Goal: Information Seeking & Learning: Learn about a topic

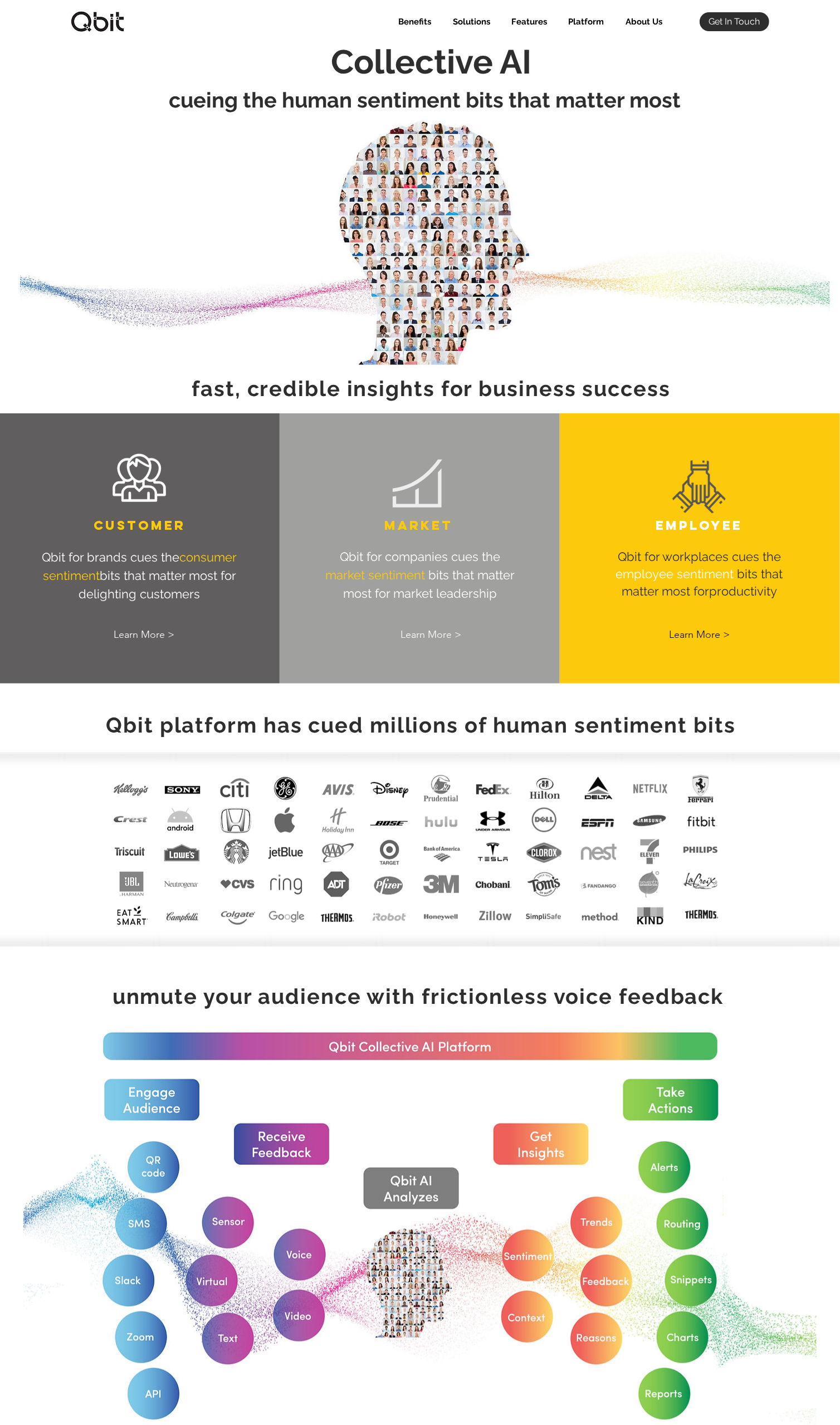
click at [92, 22] on img at bounding box center [97, 21] width 56 height 21
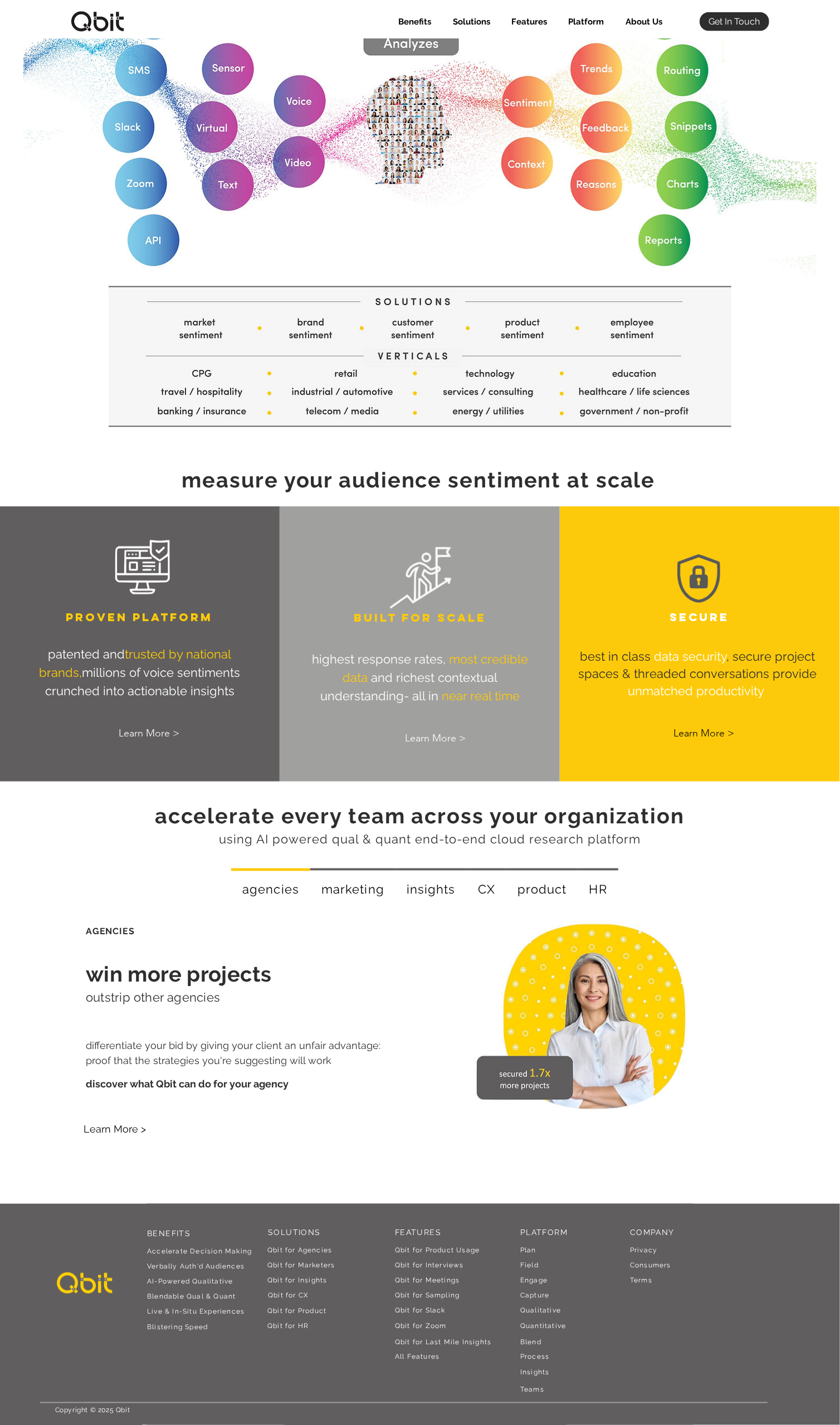
scroll to position [1155, 0]
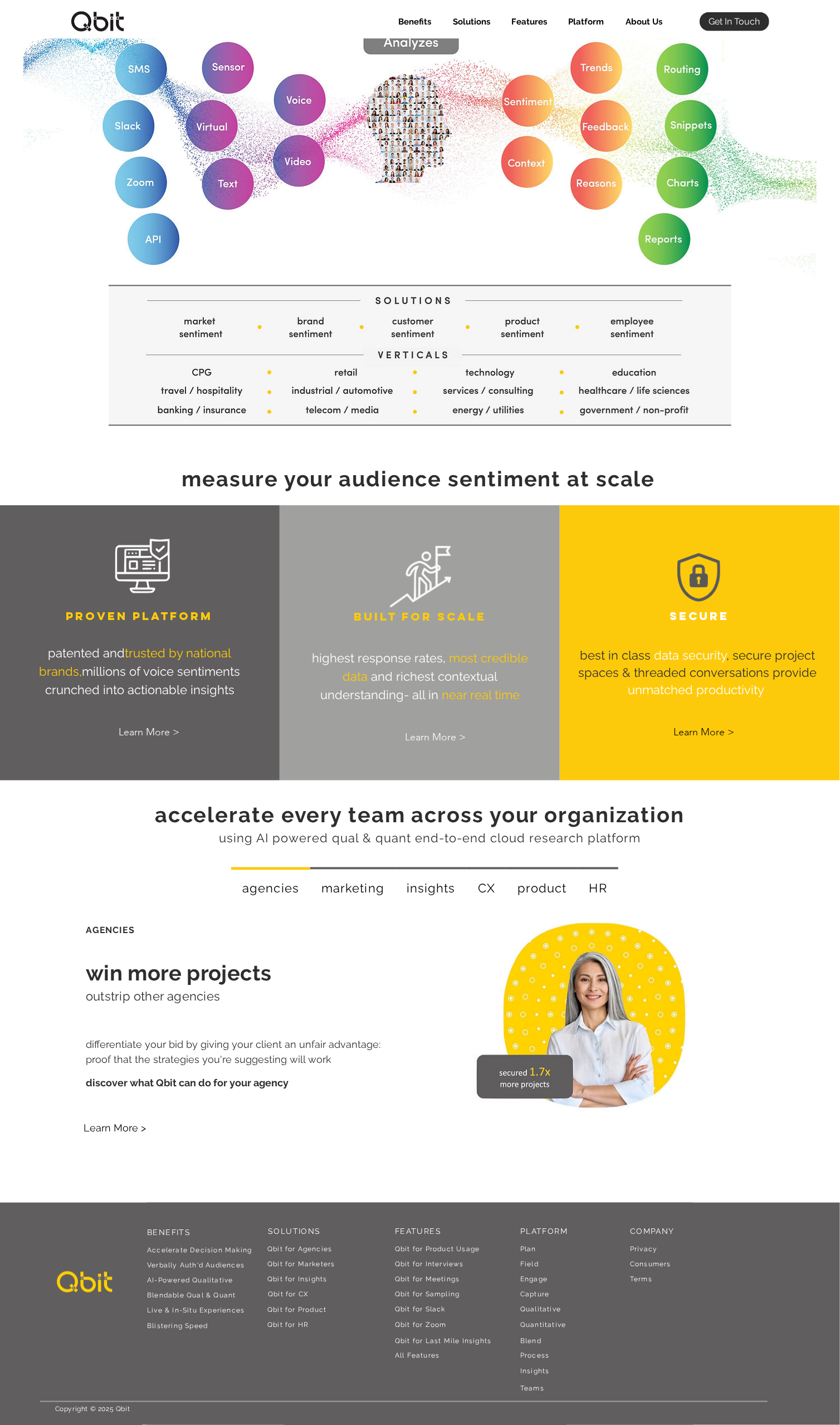
click at [89, 1280] on img at bounding box center [85, 1282] width 61 height 24
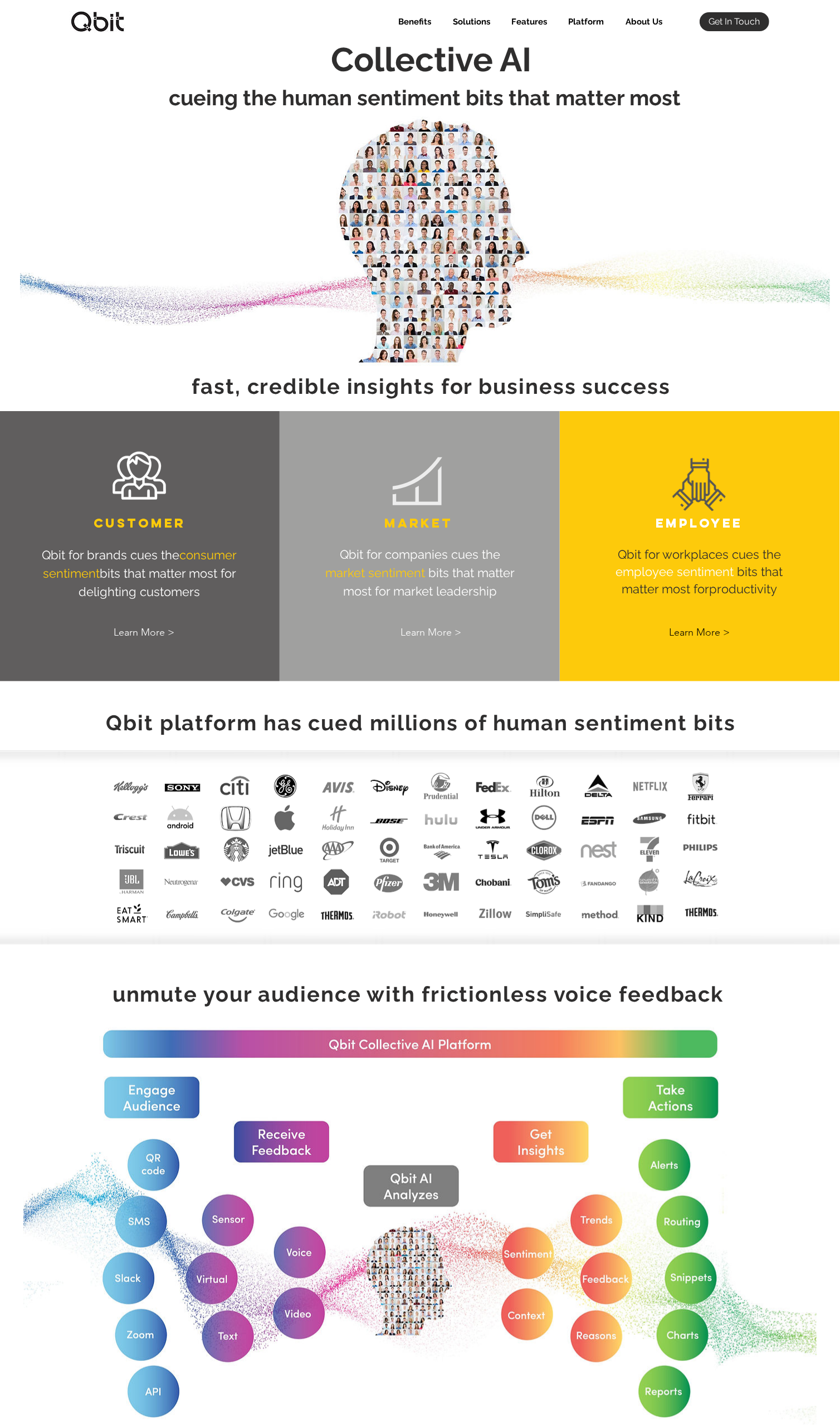
scroll to position [0, 0]
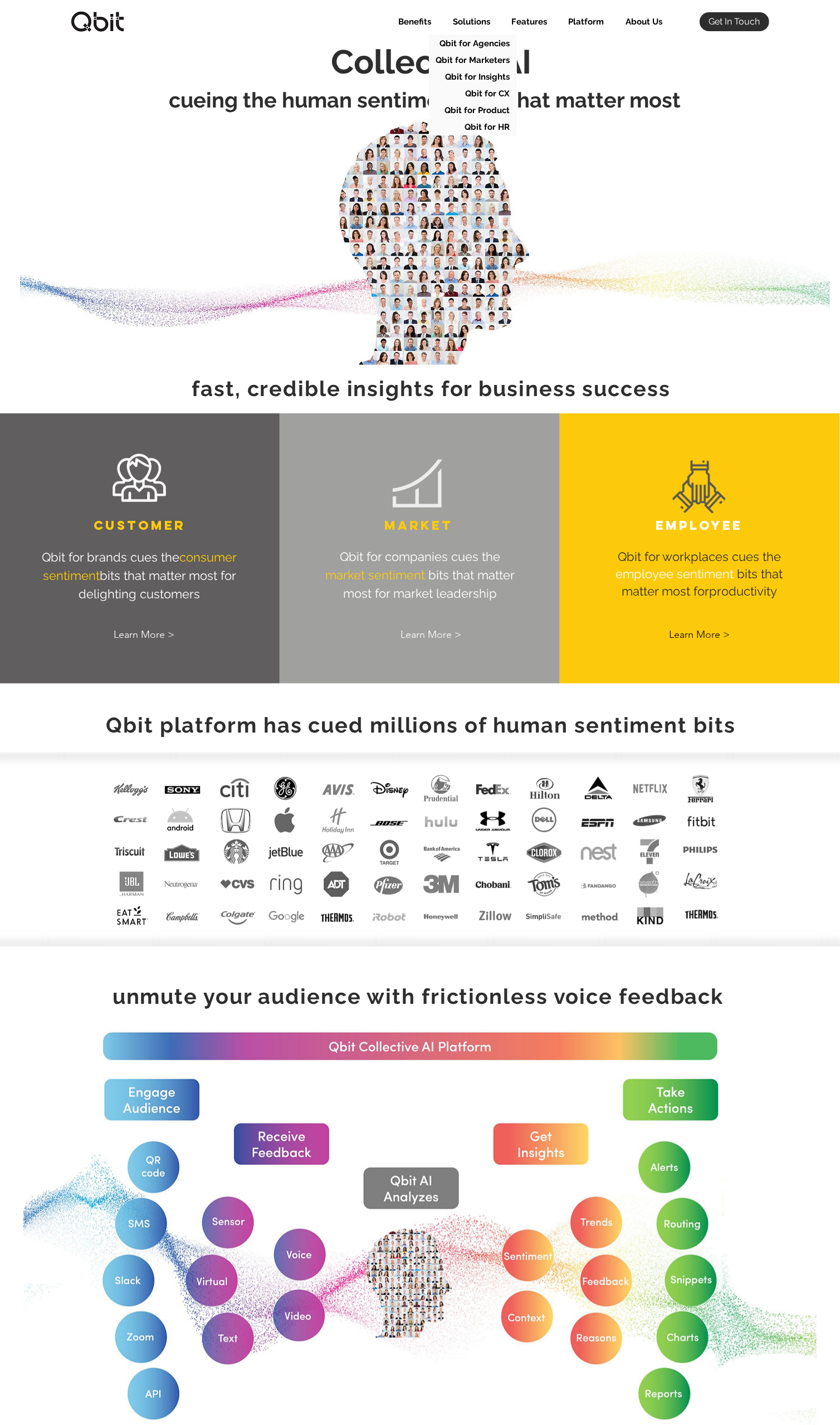
click at [467, 18] on p "Solutions" at bounding box center [471, 21] width 48 height 19
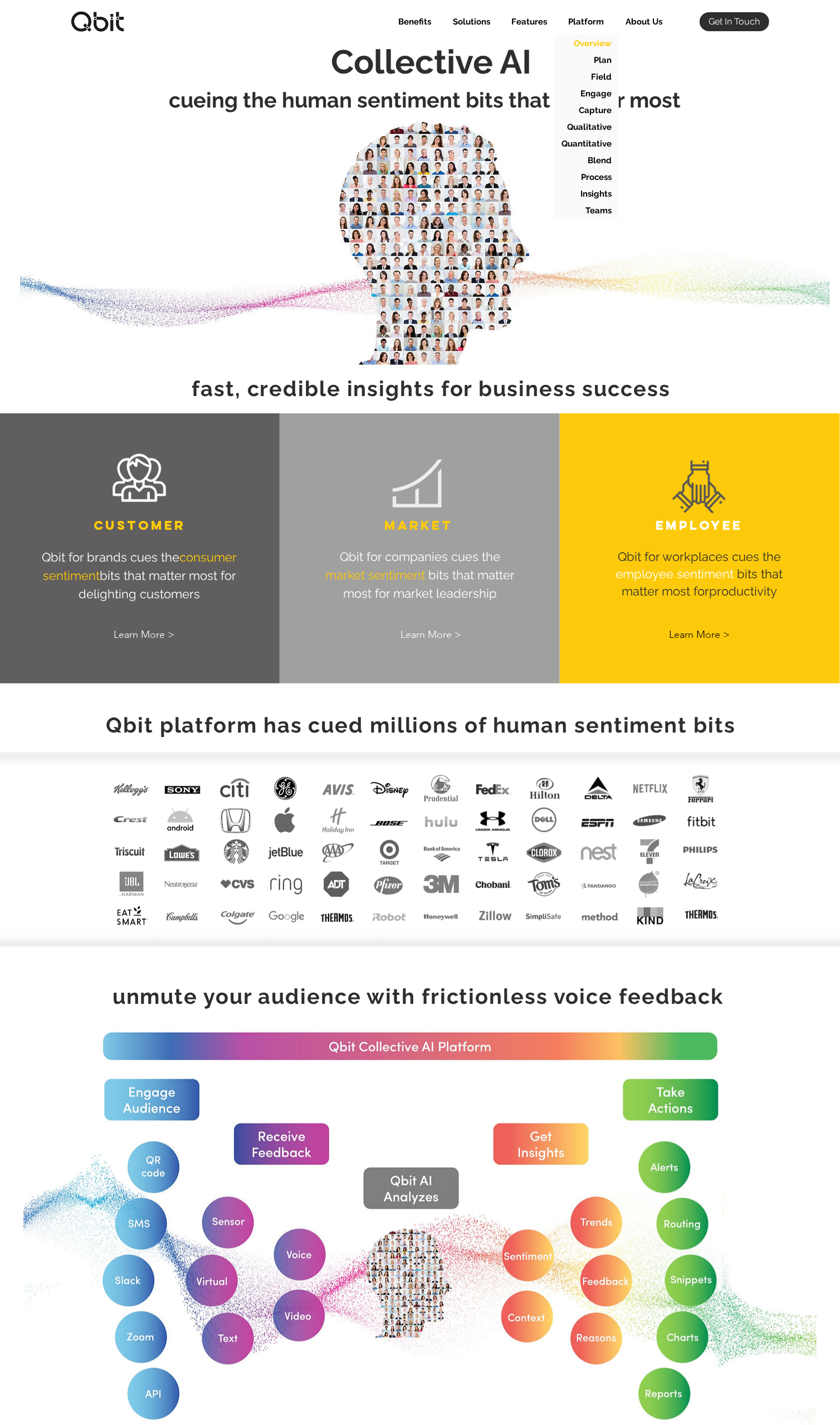
click at [591, 40] on p "Overview" at bounding box center [593, 43] width 46 height 17
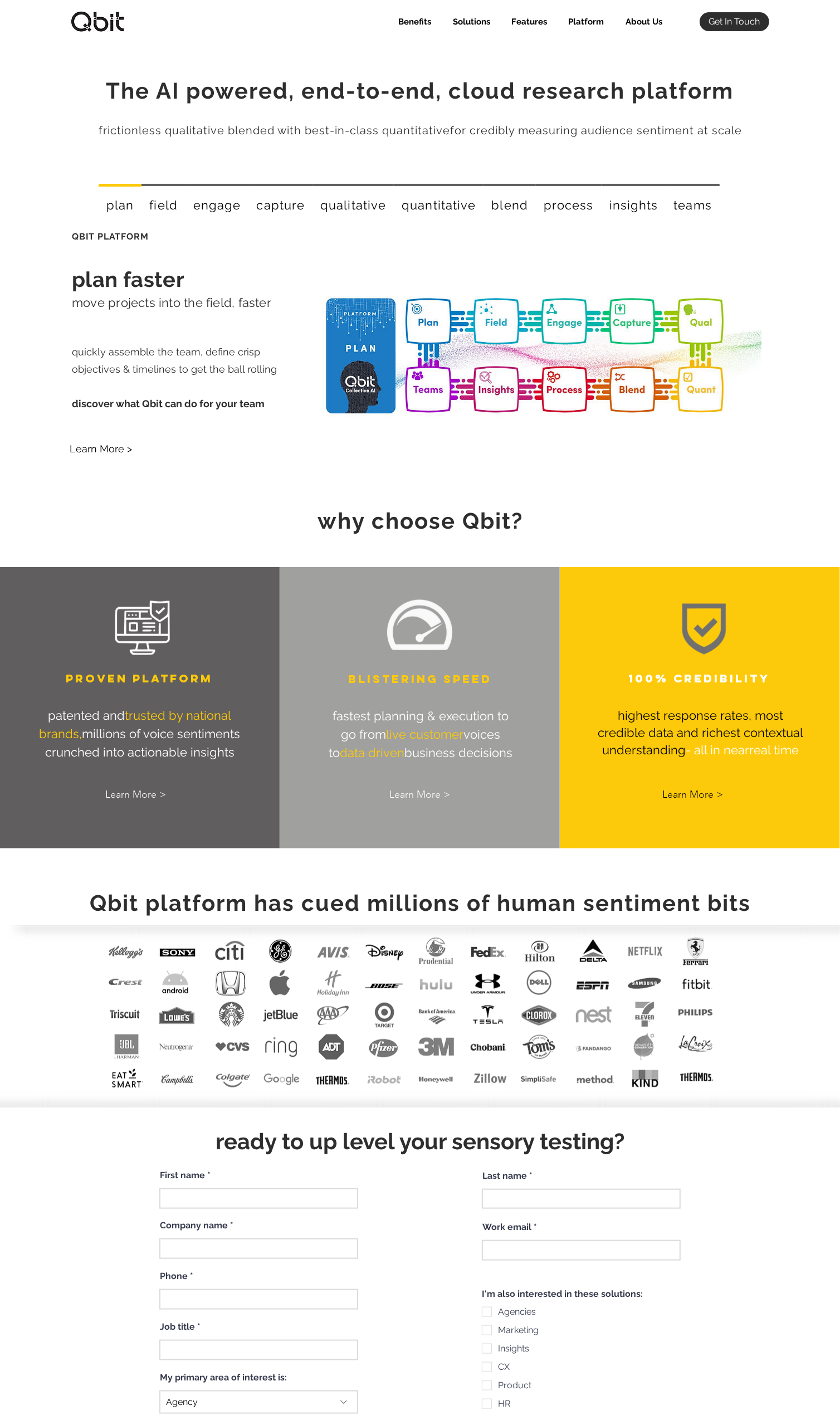
click at [702, 671] on span "100% CREDIBILITY" at bounding box center [699, 678] width 142 height 14
click at [721, 678] on span "100% CREDIBILITY" at bounding box center [699, 678] width 142 height 14
